Goal: Transaction & Acquisition: Purchase product/service

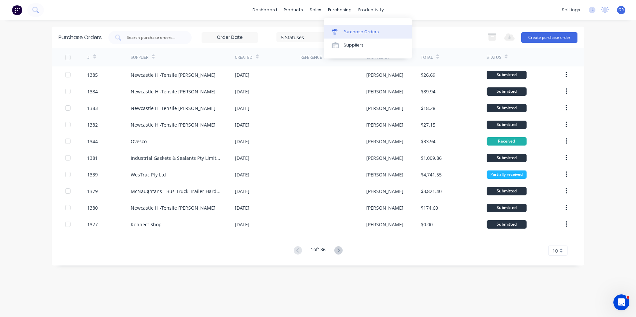
click at [347, 32] on div "Purchase Orders" at bounding box center [361, 32] width 35 height 6
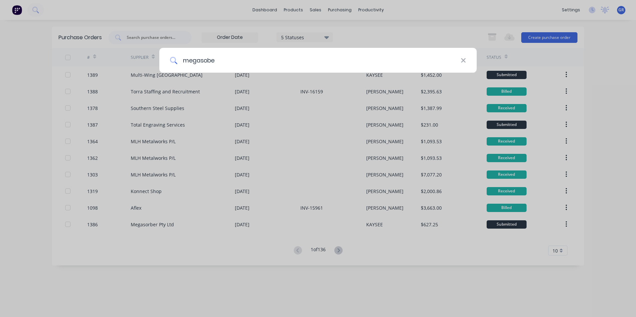
type input "megasober"
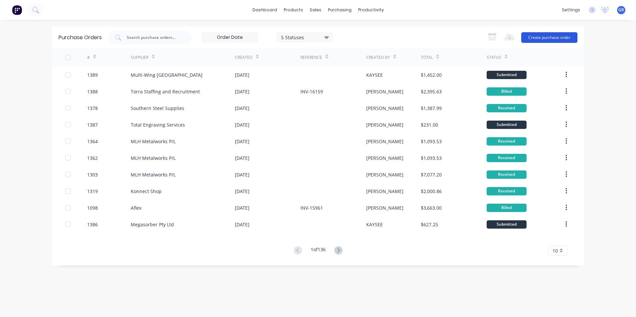
click at [558, 37] on button "Create purchase order" at bounding box center [549, 37] width 56 height 11
click at [362, 31] on div "Purchase Orders" at bounding box center [361, 32] width 35 height 6
click at [534, 37] on button "Create purchase order" at bounding box center [549, 37] width 56 height 11
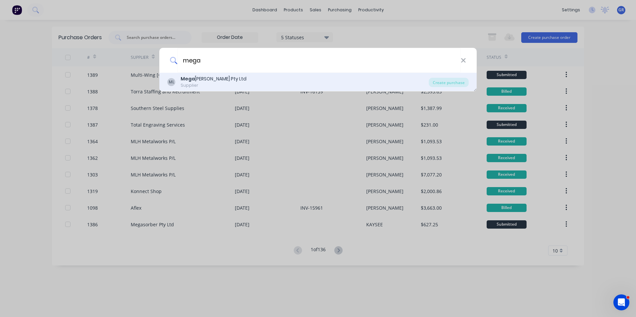
type input "mega"
click at [201, 83] on div "Mega sorber Pty Ltd" at bounding box center [214, 79] width 66 height 7
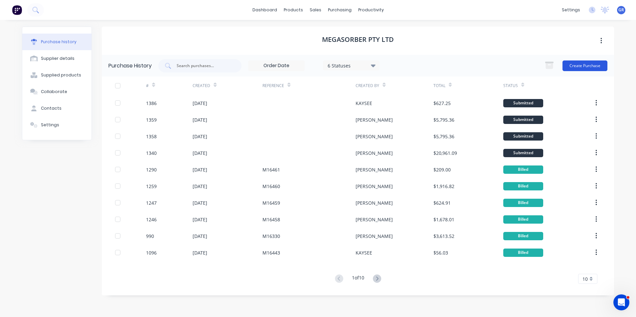
click at [577, 63] on button "Create Purchase" at bounding box center [585, 66] width 45 height 11
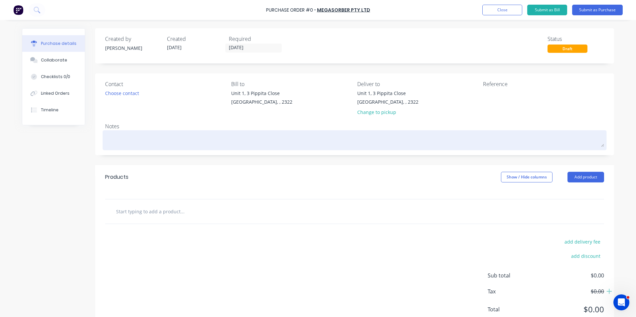
click at [150, 140] on textarea at bounding box center [354, 139] width 499 height 15
type textarea "x"
type textarea "J"
type textarea "x"
type textarea "JN"
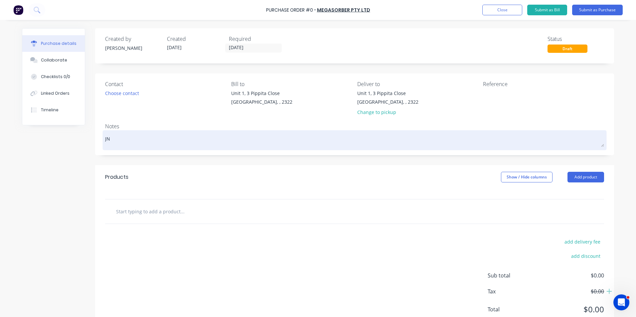
type textarea "x"
type textarea "JN1"
type textarea "x"
type textarea "JN12"
type textarea "x"
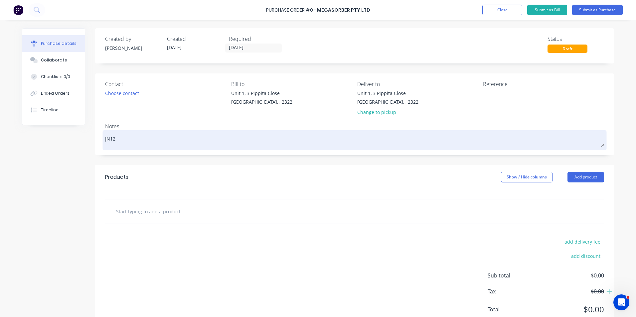
type textarea "JN122"
type textarea "x"
type textarea "JN1229"
type textarea "x"
type textarea "JN1229"
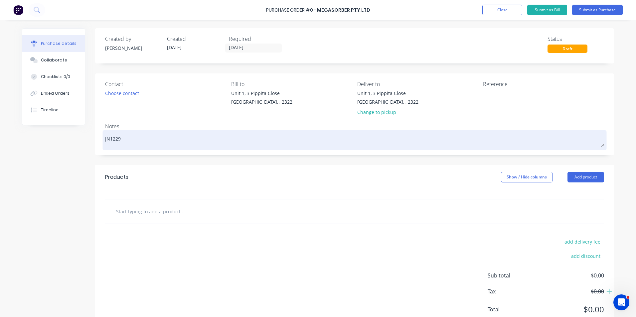
type textarea "x"
type textarea "JN1229 -"
type textarea "x"
type textarea "JN1229 -"
type textarea "x"
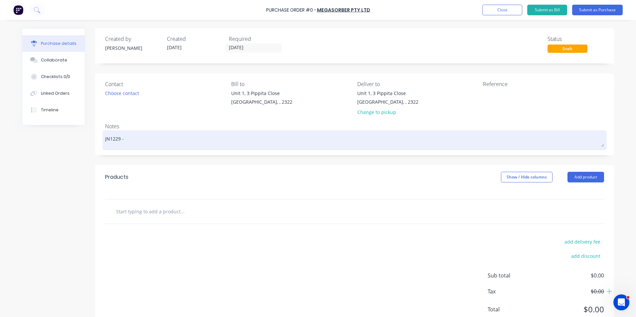
type textarea "JN1229 - N"
type textarea "x"
type textarea "JN1229 - Ne"
type textarea "x"
type textarea "JN1229 - New"
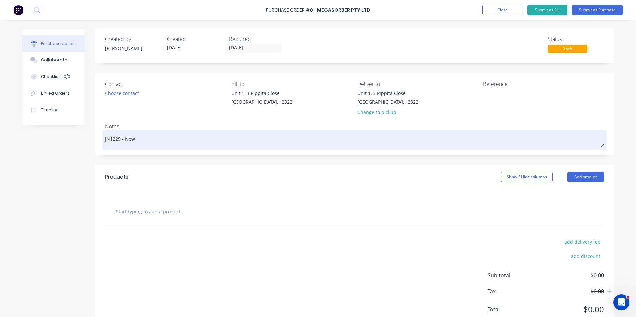
type textarea "x"
type textarea "JN1229 - NewP"
type textarea "x"
type textarea "JN1229 - NewPa"
type textarea "x"
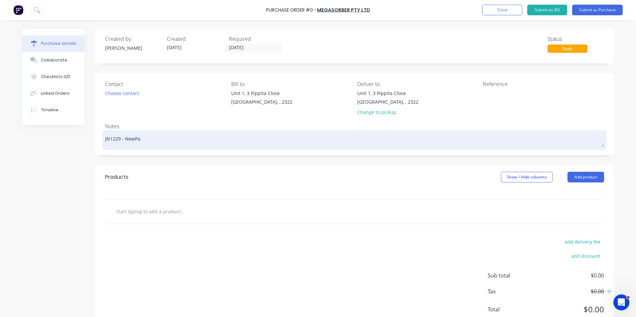
type textarea "JN1229 - NewPav"
type textarea "x"
type textarea "JN1229 - NewPave"
type textarea "x"
type textarea "JN1229 - New Pave"
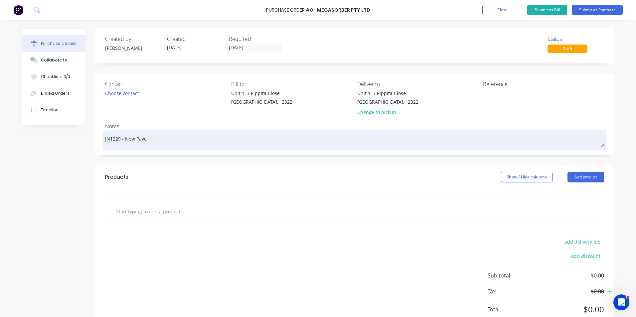
type textarea "x"
type textarea "JN1229 - New Pave"
type textarea "x"
type textarea "JN1229 - New Pave H"
type textarea "x"
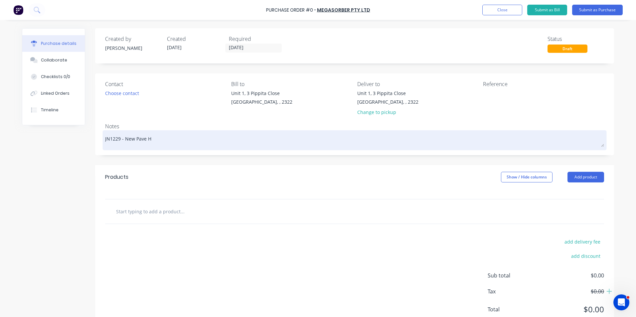
type textarea "JN1229 - New Pave Hu"
type textarea "x"
type textarea "JN1229 - New Pave Hus"
type textarea "x"
type textarea "JN1229 - New Pave Hush"
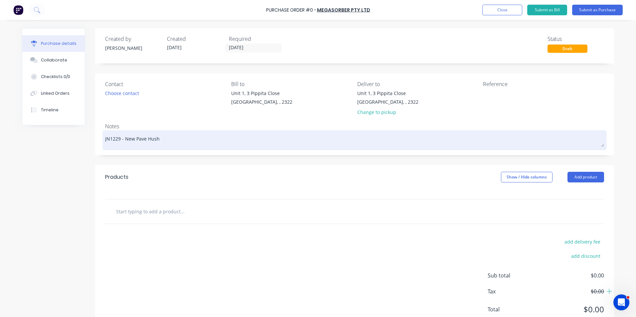
type textarea "x"
type textarea "JN1229 - New Pave Hushc"
type textarea "x"
type textarea "JN1229 - New Pave Hushcl"
type textarea "x"
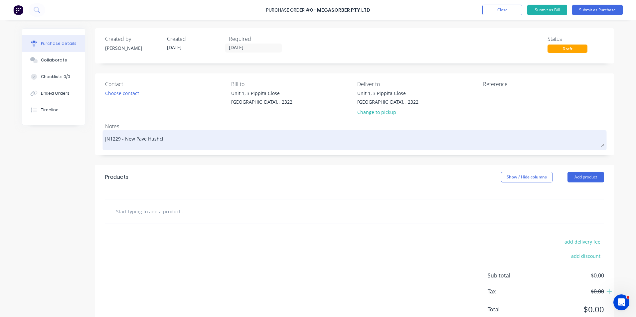
type textarea "JN1229 - New Pave Hushcla"
type textarea "x"
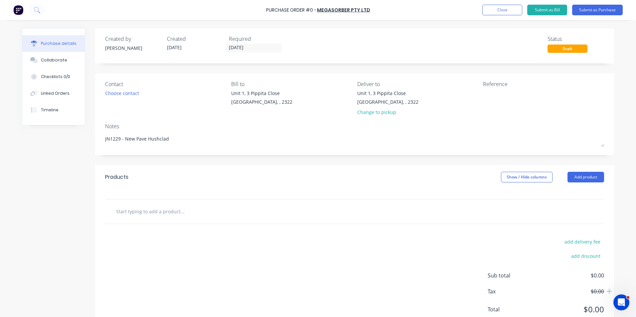
type textarea "JN1229 - New Pave Hushclad"
type textarea "x"
type textarea "JN1229 - New Pave Hushclad"
click at [157, 212] on input "text" at bounding box center [182, 211] width 133 height 13
type textarea "x"
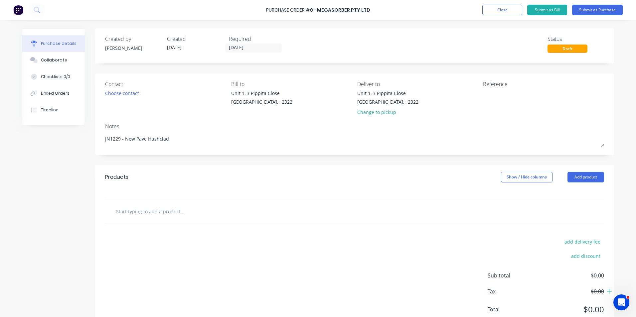
type input "S"
type textarea "x"
type input "Su"
type textarea "x"
type input "Sup"
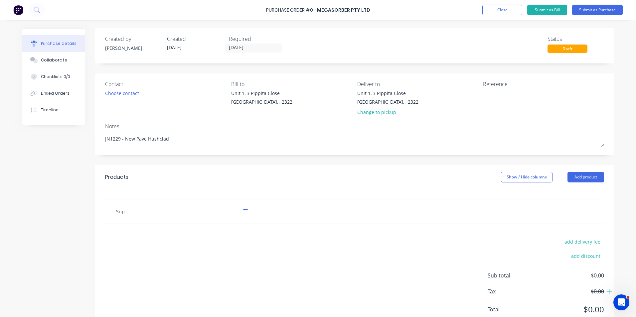
type textarea "x"
type input "Supp"
type textarea "x"
type input "Suppl"
type textarea "x"
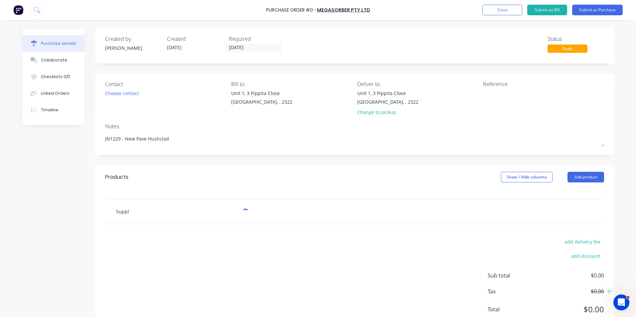
type input "Supply"
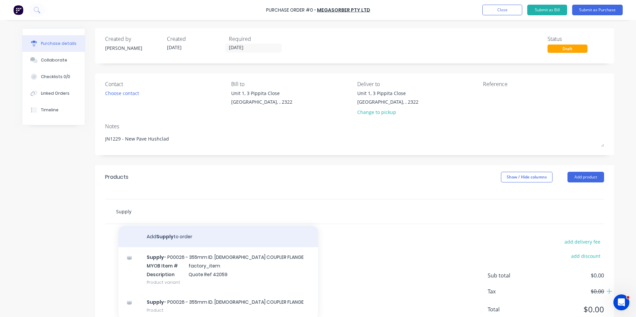
type textarea "x"
type input "Supply"
click at [167, 237] on button "Add Supply to order" at bounding box center [218, 236] width 200 height 21
type textarea "x"
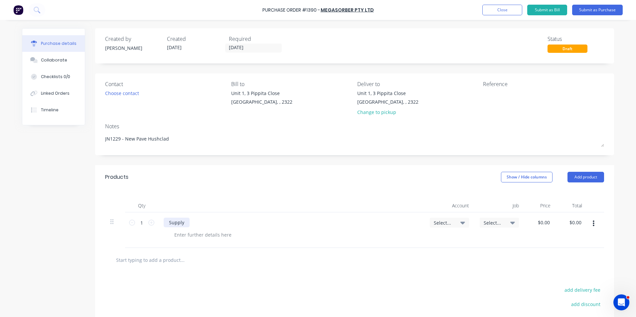
type textarea "x"
click at [183, 223] on div "Supply" at bounding box center [177, 223] width 26 height 10
click at [139, 224] on input "1" at bounding box center [141, 223] width 13 height 10
type textarea "x"
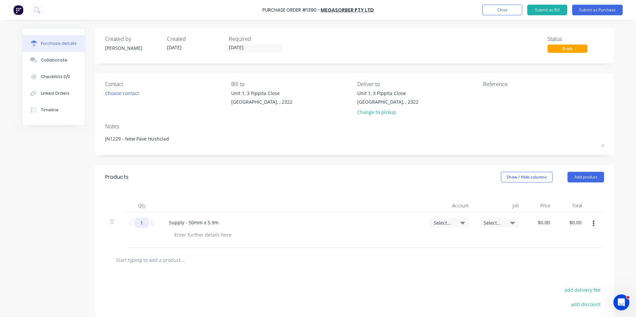
type input "13"
type textarea "x"
type input "134"
type textarea "x"
type input "1349"
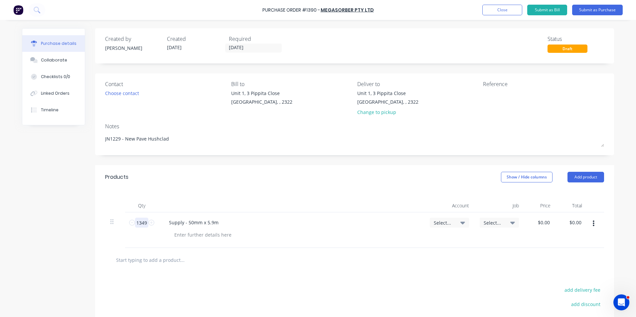
type textarea "x"
type input "1349"
click at [447, 223] on span "Select..." at bounding box center [444, 223] width 20 height 7
type textarea "x"
click at [405, 244] on input at bounding box center [428, 242] width 68 height 13
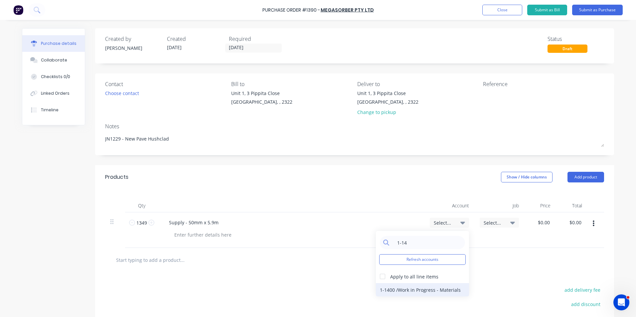
type input "1-14"
click at [414, 290] on div "1-1400 / Work in Progress - Materials" at bounding box center [422, 289] width 93 height 13
click at [493, 221] on span "Select..." at bounding box center [494, 223] width 20 height 7
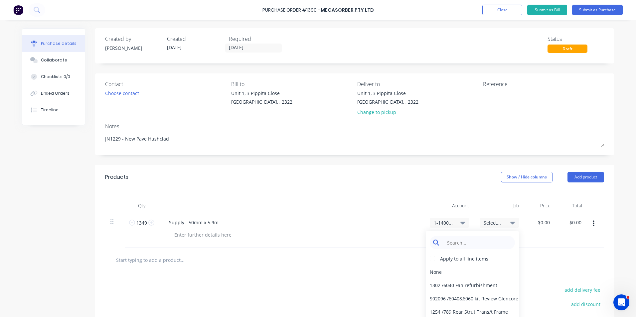
type textarea "x"
click at [461, 241] on input at bounding box center [478, 242] width 68 height 13
type input "1229"
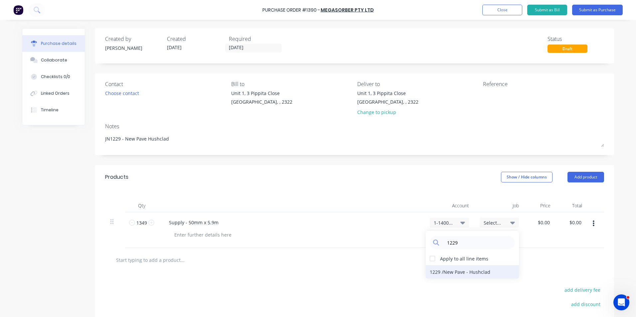
click at [457, 272] on div "1229 / New Pave - Hushclad" at bounding box center [472, 272] width 93 height 13
type textarea "x"
type input "0.0000"
click at [544, 223] on input "0.0000" at bounding box center [543, 223] width 15 height 10
click at [539, 223] on input "0.0000" at bounding box center [542, 223] width 18 height 10
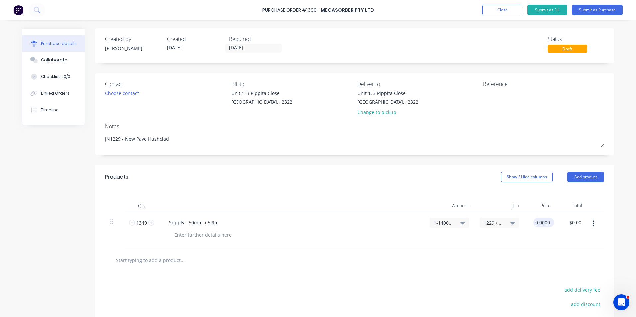
type textarea "x"
click at [539, 223] on input "0.0000" at bounding box center [542, 223] width 18 height 10
type input "12.50"
type textarea "x"
type input "$12.50"
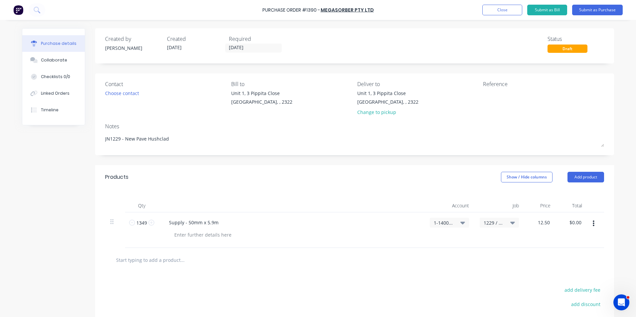
type input "$16,862.50"
click at [531, 235] on div "$12.50 12.50" at bounding box center [540, 231] width 32 height 36
click at [594, 224] on icon "button" at bounding box center [595, 224] width 2 height 6
click at [571, 255] on button "Duplicate" at bounding box center [574, 254] width 57 height 13
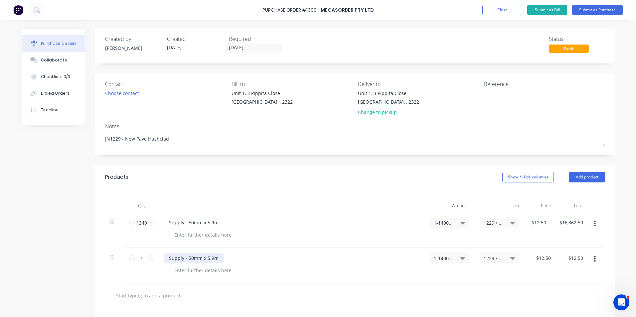
type textarea "x"
drag, startPoint x: 216, startPoint y: 258, endPoint x: 152, endPoint y: 256, distance: 63.6
click at [152, 256] on div "1 1 Supply - 50mm x 5.9m 1-1400 / Work in Progress - Materials 1229 / New Pave …" at bounding box center [355, 266] width 500 height 36
type textarea "x"
type input "12.5"
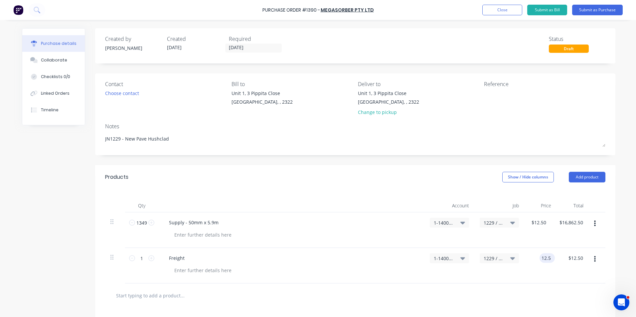
click at [546, 259] on input "12.5" at bounding box center [546, 259] width 13 height 10
type textarea "x"
click at [546, 259] on input "12.5" at bounding box center [546, 259] width 13 height 10
type input "0.00"
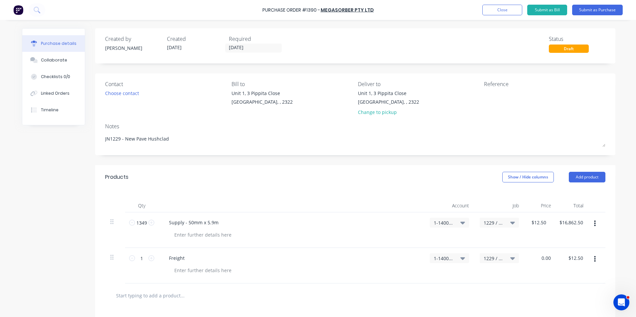
type textarea "x"
type input "$0.00"
click at [568, 275] on div "$0.00 $12.50" at bounding box center [573, 266] width 32 height 36
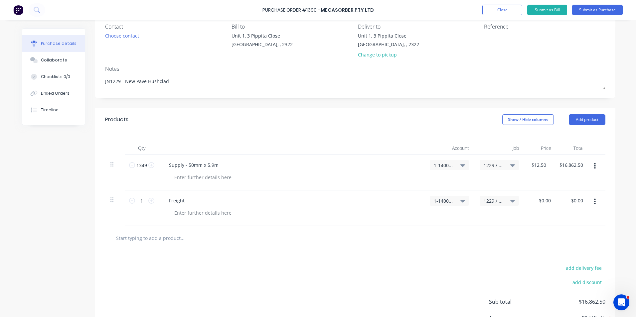
scroll to position [40, 0]
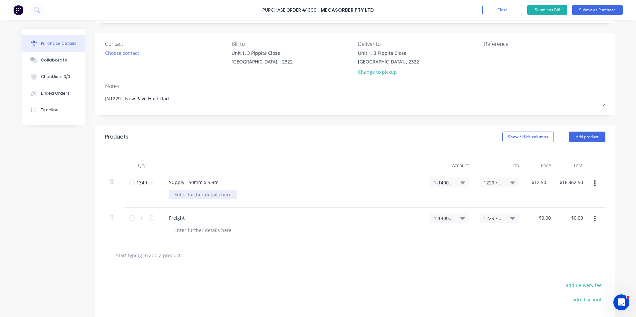
type textarea "x"
click at [184, 196] on div at bounding box center [203, 195] width 68 height 10
click at [599, 10] on button "Submit as Purchase" at bounding box center [597, 10] width 51 height 11
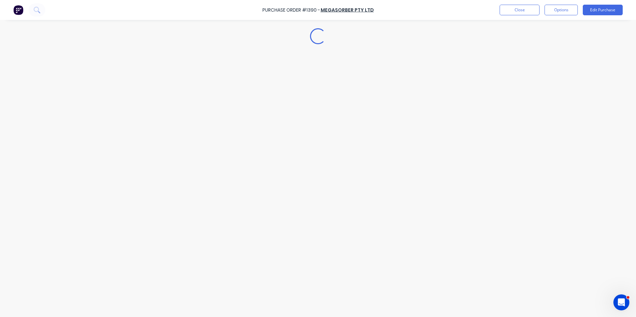
scroll to position [0, 0]
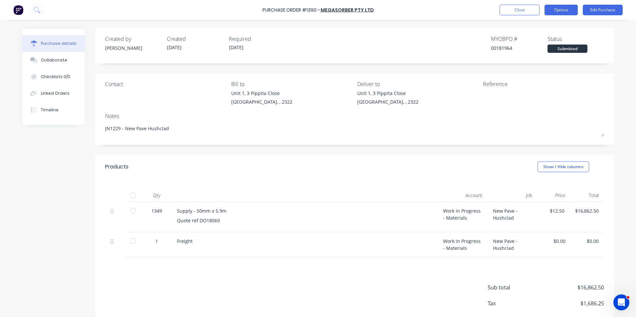
click at [563, 8] on button "Options" at bounding box center [561, 10] width 33 height 11
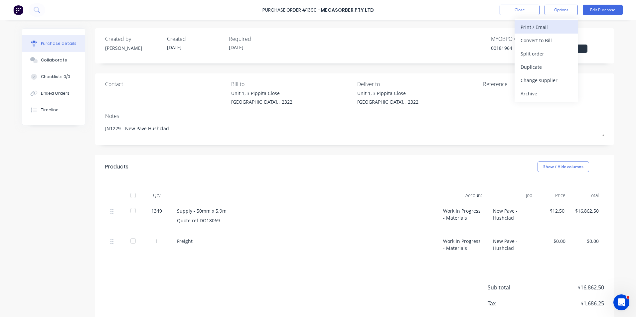
click at [530, 27] on div "Print / Email" at bounding box center [546, 27] width 51 height 10
click at [535, 39] on div "With pricing" at bounding box center [546, 41] width 51 height 10
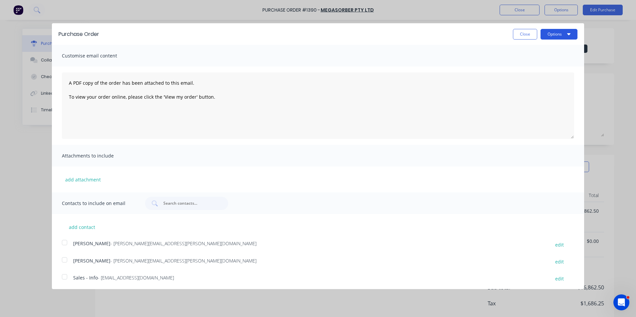
click at [548, 34] on button "Options" at bounding box center [559, 34] width 37 height 11
click at [63, 244] on div at bounding box center [64, 242] width 13 height 13
click at [552, 30] on button "Options" at bounding box center [559, 34] width 37 height 11
click at [524, 62] on div "Email" at bounding box center [545, 65] width 51 height 10
type textarea "x"
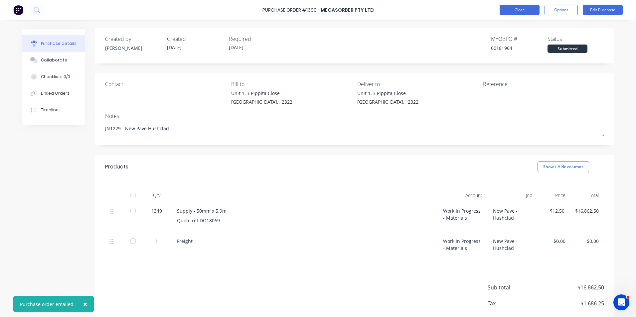
click at [524, 10] on button "Close" at bounding box center [520, 10] width 40 height 11
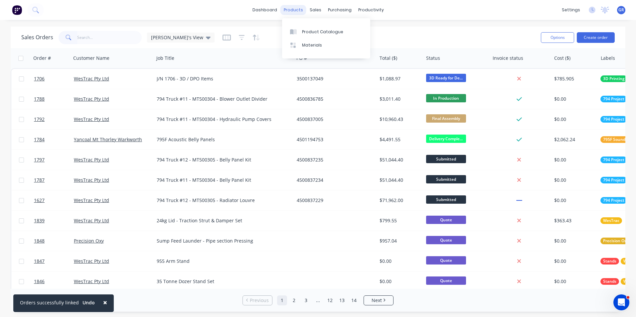
click at [294, 10] on div "products" at bounding box center [293, 10] width 26 height 10
click at [312, 30] on div "Product Catalogue" at bounding box center [322, 32] width 41 height 6
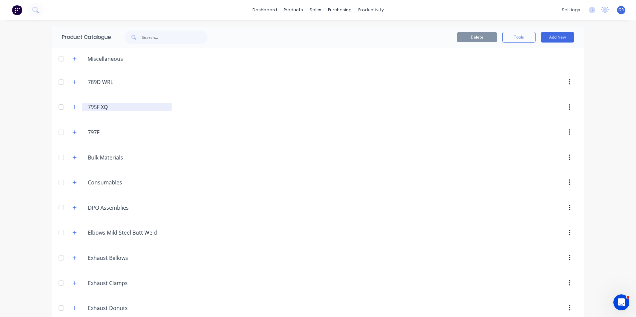
click at [94, 110] on input "795F XQ" at bounding box center [127, 107] width 79 height 8
click at [73, 109] on icon "button" at bounding box center [75, 107] width 4 height 5
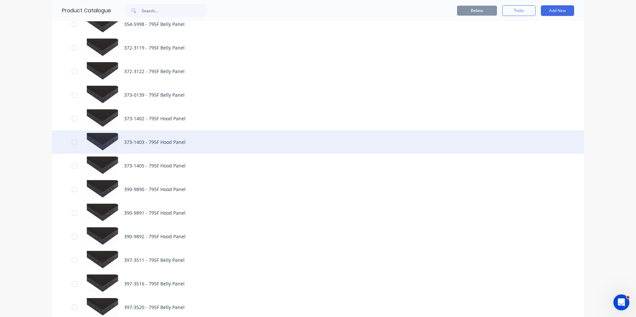
scroll to position [166, 0]
